Goal: Communication & Community: Answer question/provide support

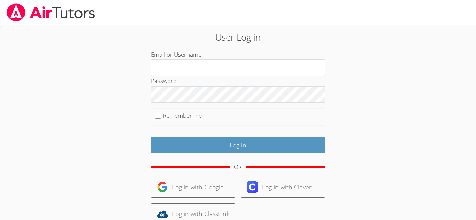
type input "j.juarez19@lodiusd.org"
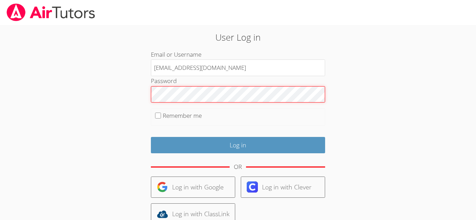
click at [151, 137] on input "Log in" at bounding box center [238, 145] width 174 height 16
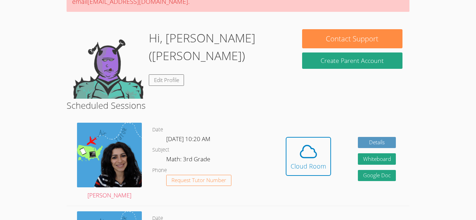
scroll to position [98, 0]
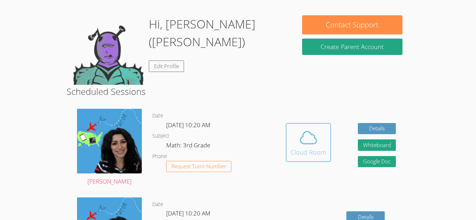
click at [306, 149] on div "Cloud Room" at bounding box center [308, 153] width 36 height 10
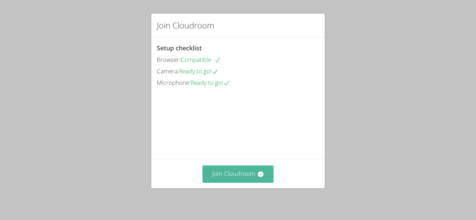
click at [246, 174] on button "Join Cloudroom" at bounding box center [237, 174] width 71 height 17
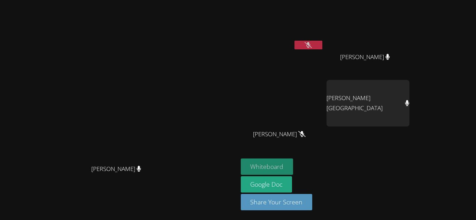
click at [293, 164] on button "Whiteboard" at bounding box center [267, 167] width 53 height 16
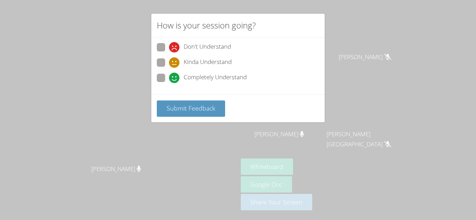
click at [169, 83] on span at bounding box center [169, 83] width 0 height 0
click at [169, 79] on input "Completely Understand" at bounding box center [172, 77] width 6 height 6
radio input "true"
click at [169, 83] on span at bounding box center [169, 83] width 0 height 0
click at [169, 79] on input "Completely Understand" at bounding box center [172, 77] width 6 height 6
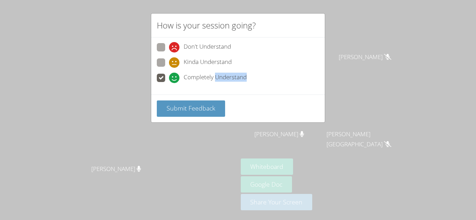
click at [169, 83] on span at bounding box center [169, 83] width 0 height 0
click at [169, 79] on input "Completely Understand" at bounding box center [172, 77] width 6 height 6
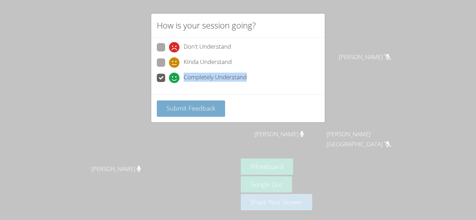
click at [190, 110] on span "Submit Feedback" at bounding box center [190, 108] width 49 height 8
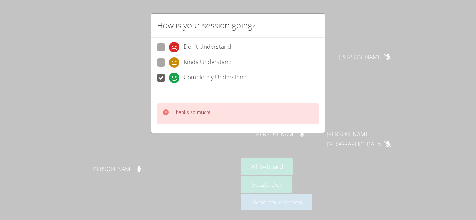
click at [190, 110] on p "Thanks so much!" at bounding box center [191, 112] width 37 height 7
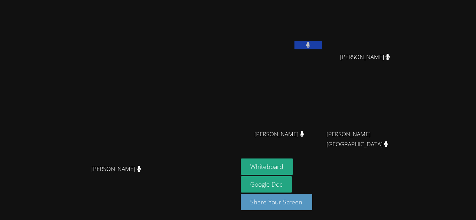
click at [322, 45] on button at bounding box center [308, 45] width 28 height 9
